Goal: Navigation & Orientation: Find specific page/section

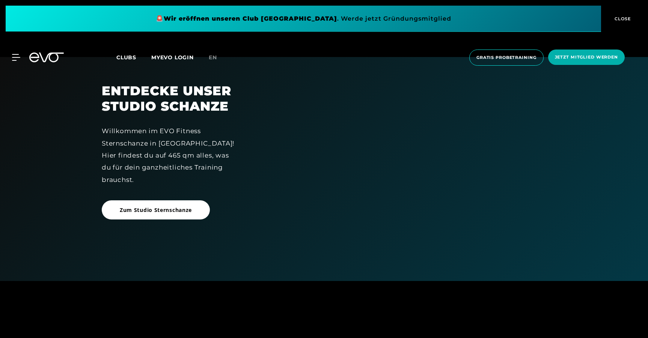
click at [134, 212] on span "Zum Studio Sternschanze" at bounding box center [156, 210] width 72 height 8
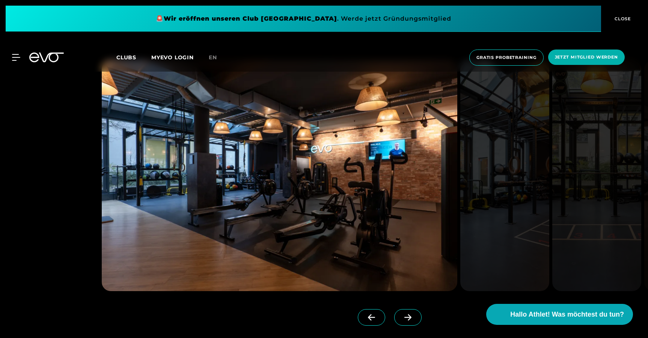
scroll to position [720, 0]
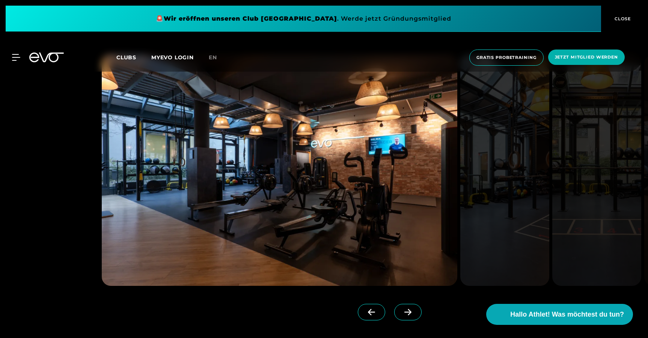
click at [401, 309] on icon at bounding box center [407, 312] width 13 height 7
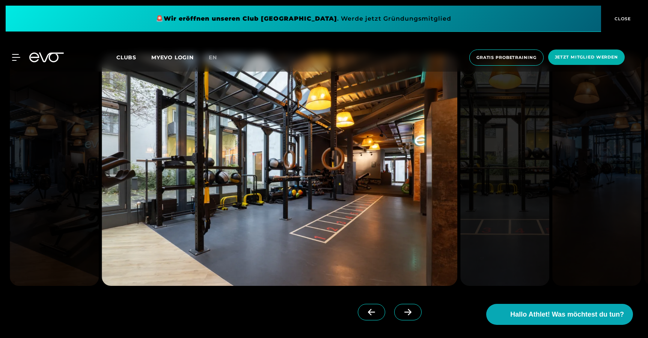
click at [365, 312] on icon at bounding box center [371, 312] width 13 height 7
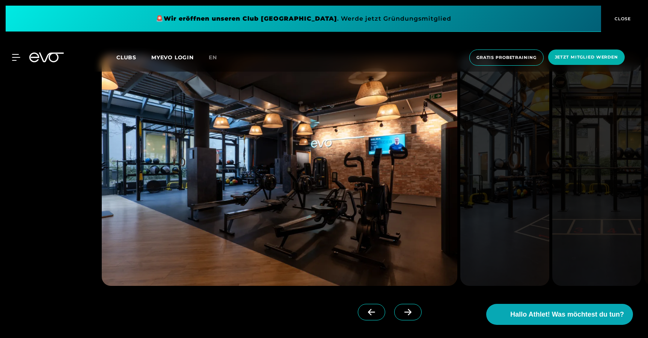
click at [394, 313] on span at bounding box center [407, 312] width 27 height 17
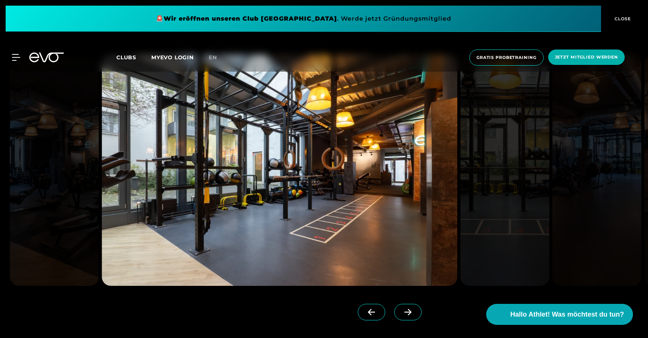
click at [394, 313] on span at bounding box center [407, 312] width 27 height 17
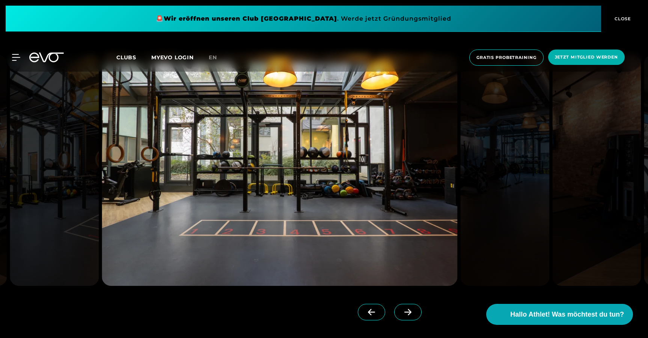
click at [394, 313] on span at bounding box center [407, 312] width 27 height 17
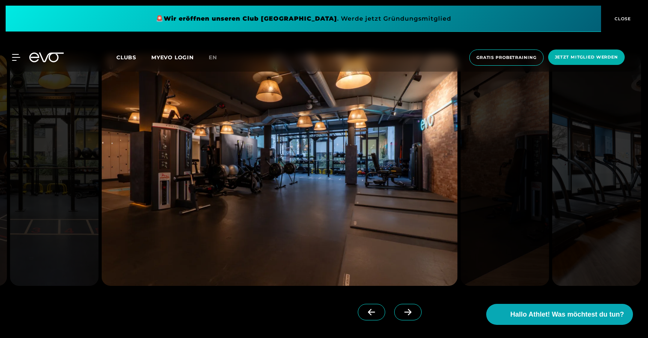
click at [394, 313] on span at bounding box center [407, 312] width 27 height 17
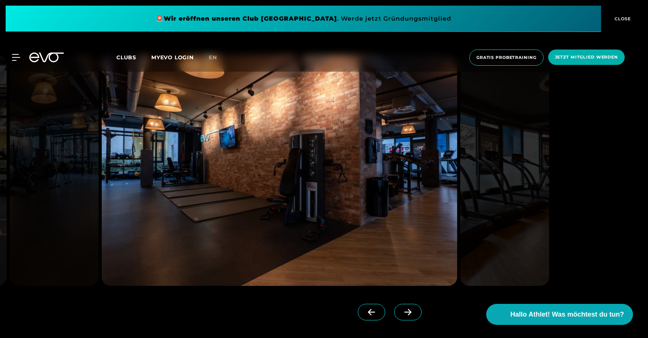
click at [394, 313] on span at bounding box center [407, 312] width 27 height 17
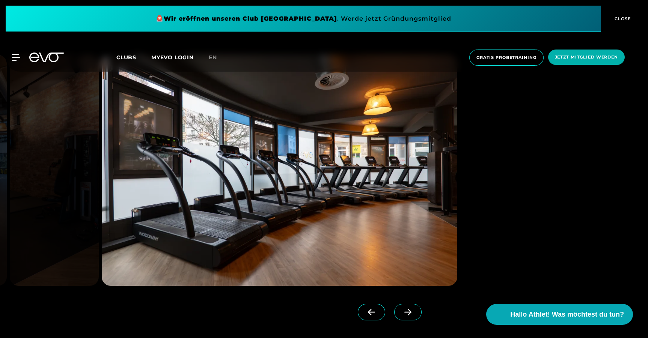
click at [394, 313] on span at bounding box center [407, 312] width 27 height 17
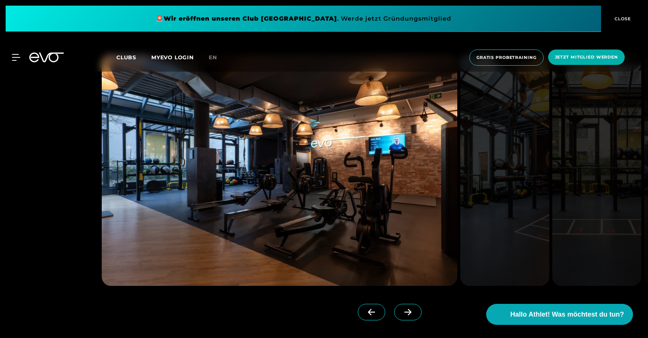
click at [622, 17] on span "CLOSE" at bounding box center [622, 18] width 18 height 7
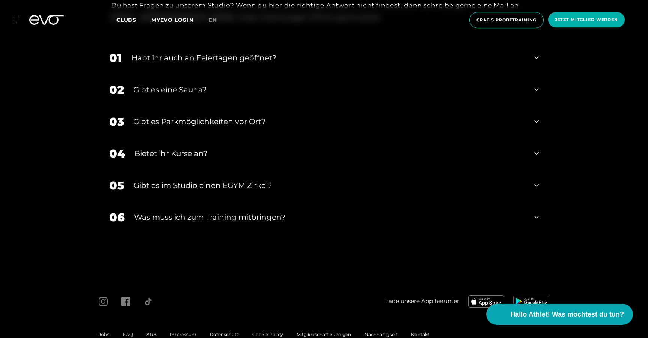
scroll to position [2633, 0]
click at [536, 89] on icon at bounding box center [536, 90] width 5 height 9
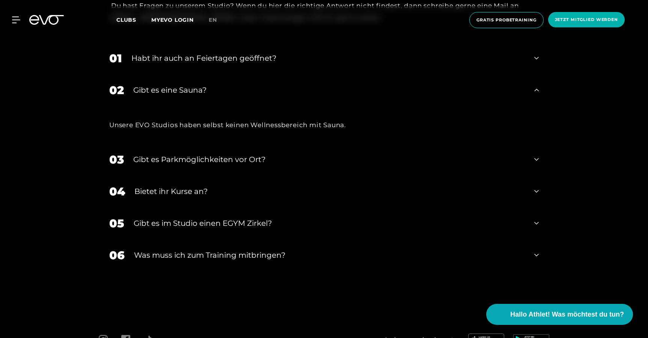
click at [536, 89] on icon at bounding box center [536, 90] width 5 height 3
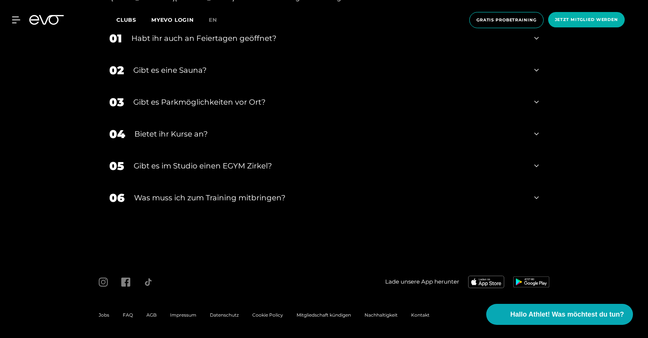
scroll to position [2652, 0]
click at [536, 105] on icon at bounding box center [536, 102] width 5 height 9
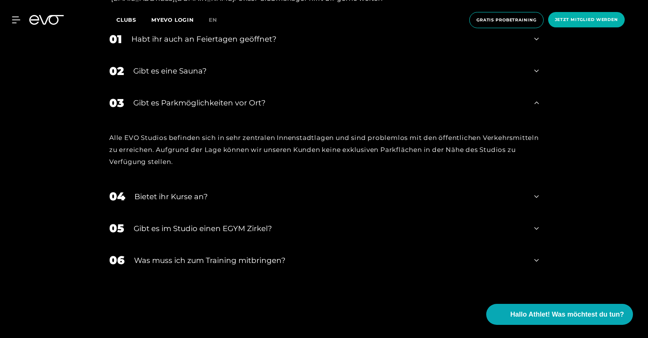
click at [538, 102] on icon at bounding box center [536, 102] width 5 height 9
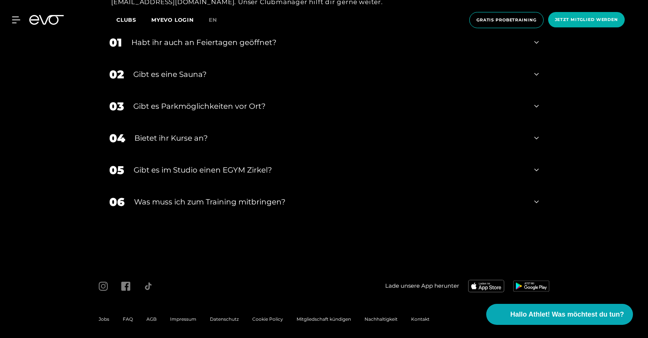
click at [537, 135] on icon at bounding box center [536, 138] width 5 height 9
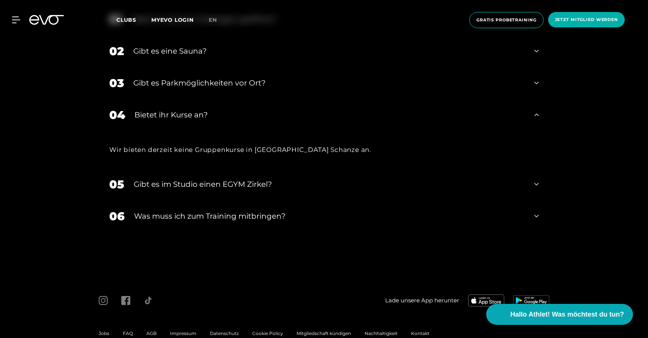
scroll to position [2673, 0]
click at [534, 111] on icon at bounding box center [536, 114] width 5 height 9
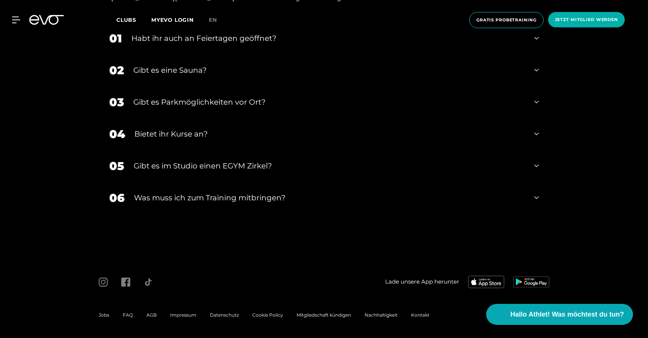
click at [537, 165] on icon at bounding box center [536, 165] width 5 height 9
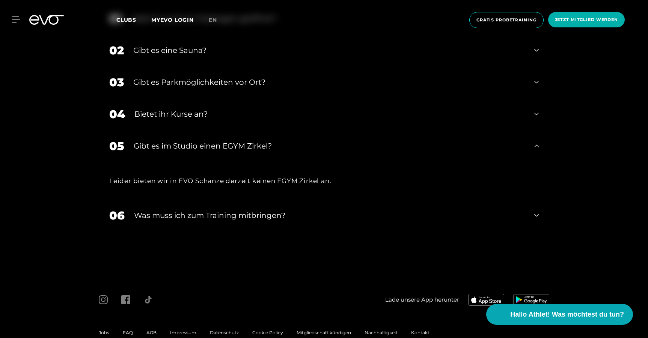
click at [537, 145] on icon at bounding box center [536, 145] width 5 height 9
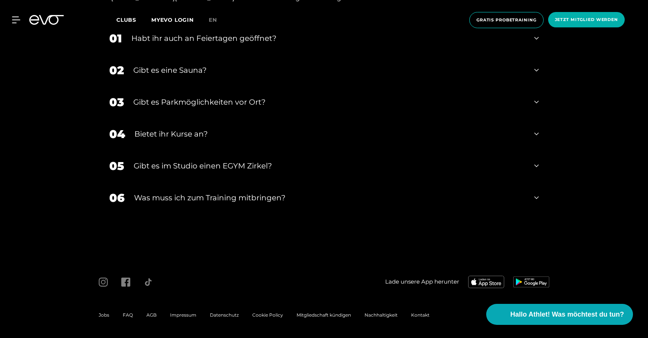
click at [537, 197] on icon at bounding box center [536, 198] width 5 height 3
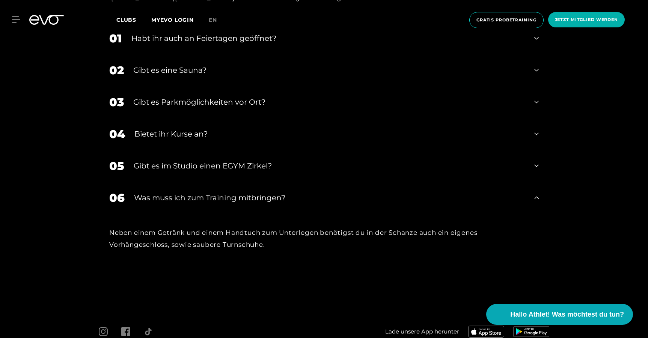
scroll to position [2673, 0]
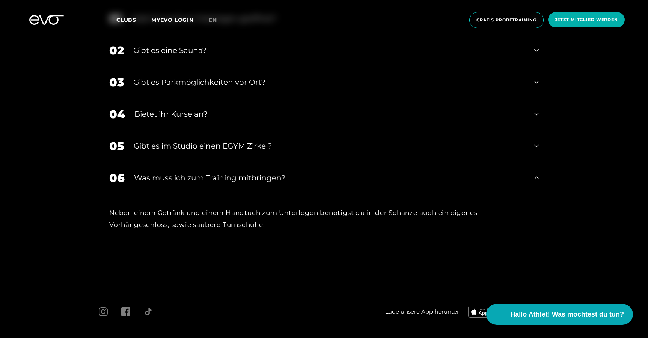
click at [538, 176] on icon at bounding box center [536, 177] width 5 height 9
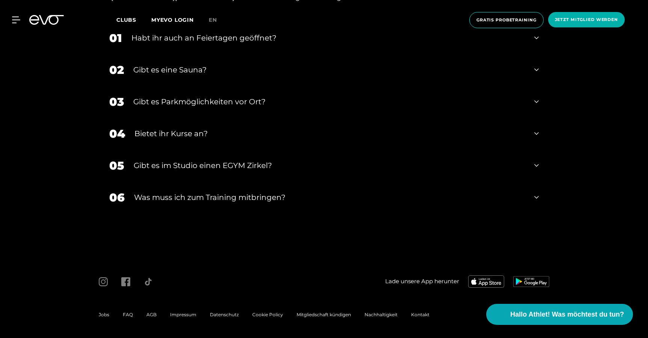
scroll to position [2653, 0]
